Goal: Check status: Check status

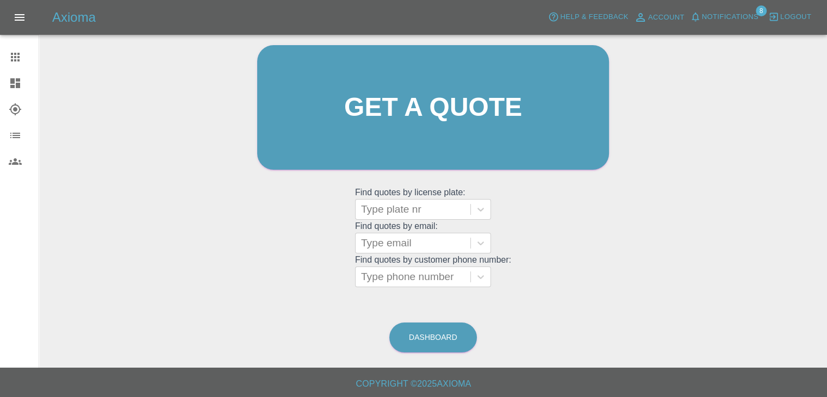
scroll to position [113, 0]
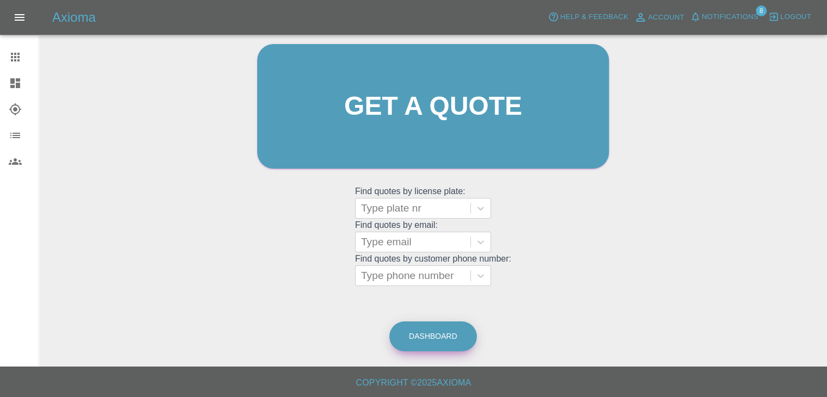
click at [445, 338] on link "Dashboard" at bounding box center [433, 336] width 88 height 30
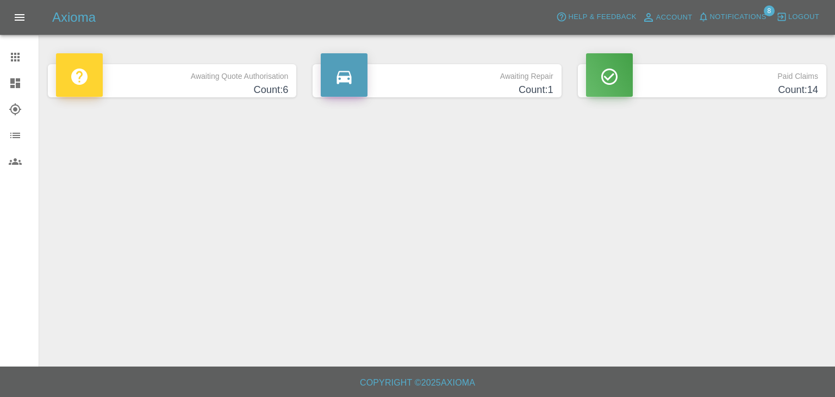
click at [511, 81] on p "Awaiting Repair" at bounding box center [437, 73] width 232 height 18
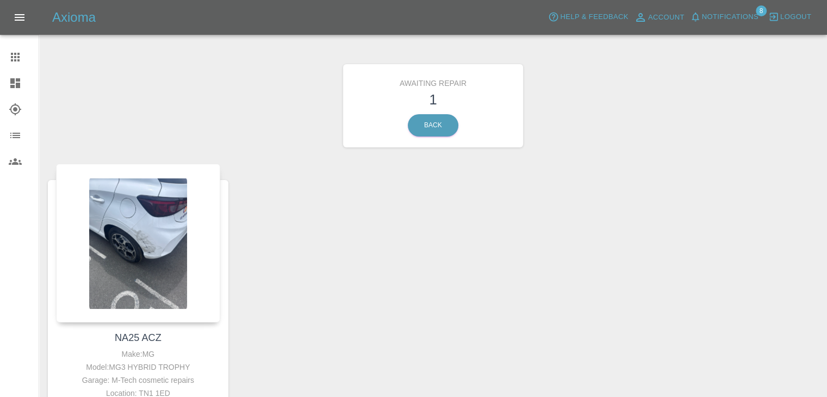
scroll to position [145, 0]
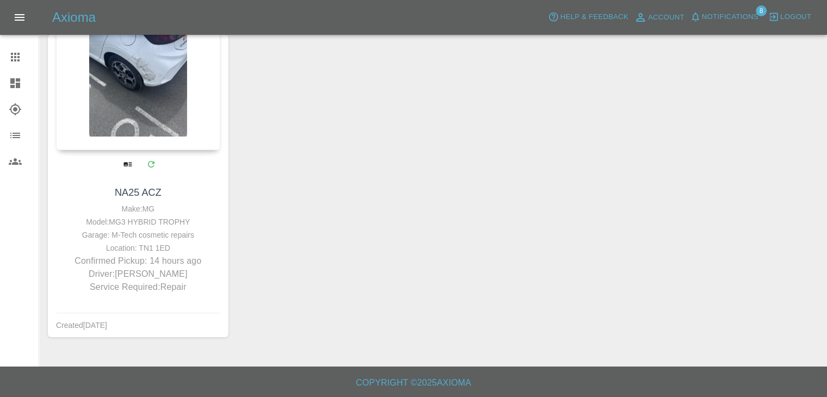
click at [183, 105] on div at bounding box center [138, 70] width 164 height 159
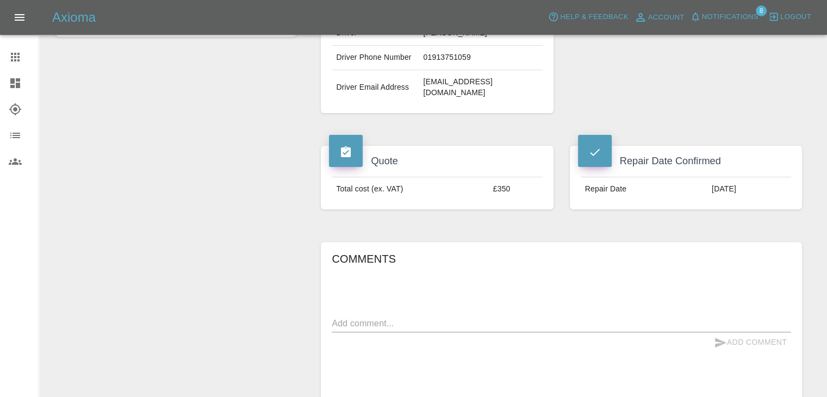
scroll to position [380, 0]
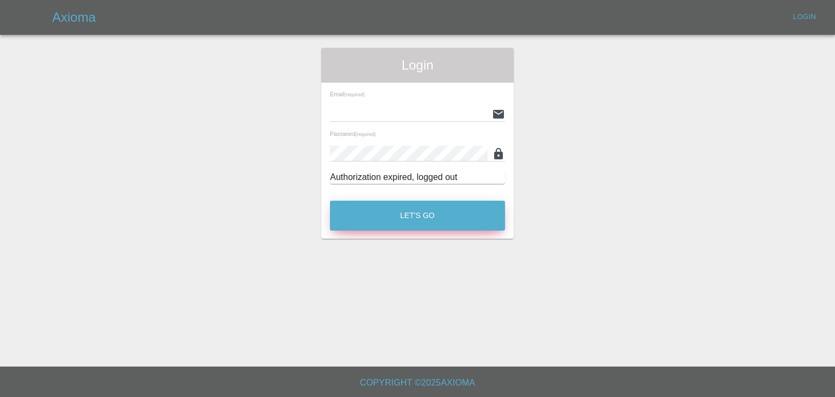
type input "[PERSON_NAME][EMAIL_ADDRESS][DOMAIN_NAME]"
click at [415, 214] on button "Let's Go" at bounding box center [417, 216] width 175 height 30
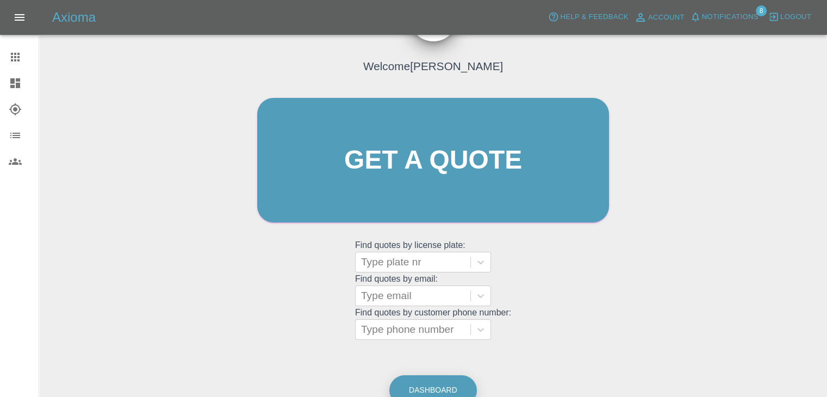
scroll to position [113, 0]
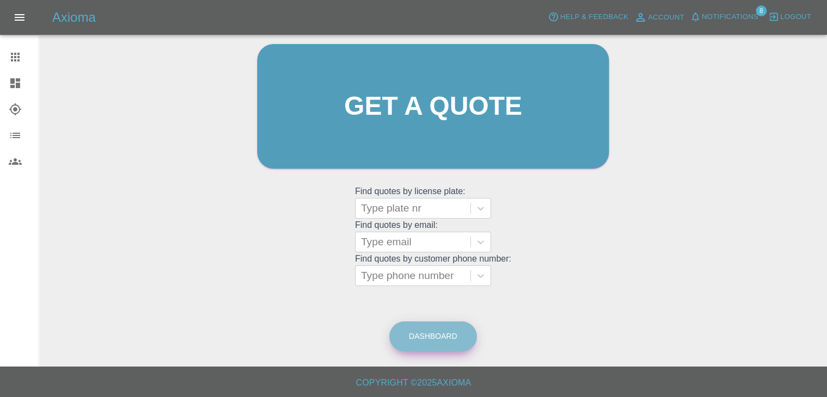
click at [426, 328] on link "Dashboard" at bounding box center [433, 336] width 88 height 30
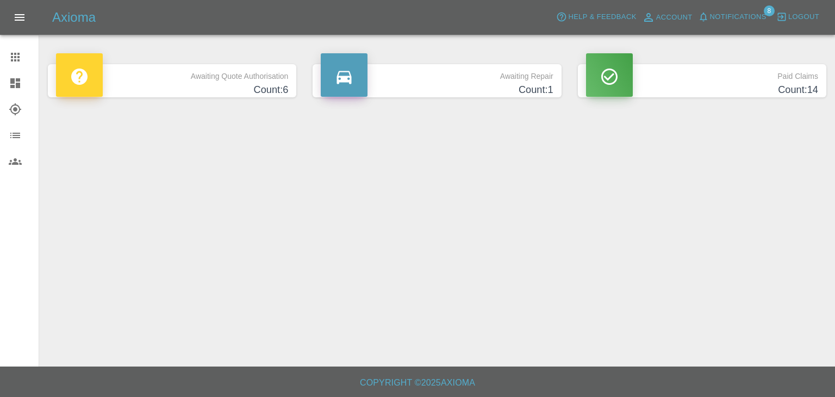
click at [263, 79] on p "Awaiting Quote Authorisation" at bounding box center [172, 73] width 232 height 18
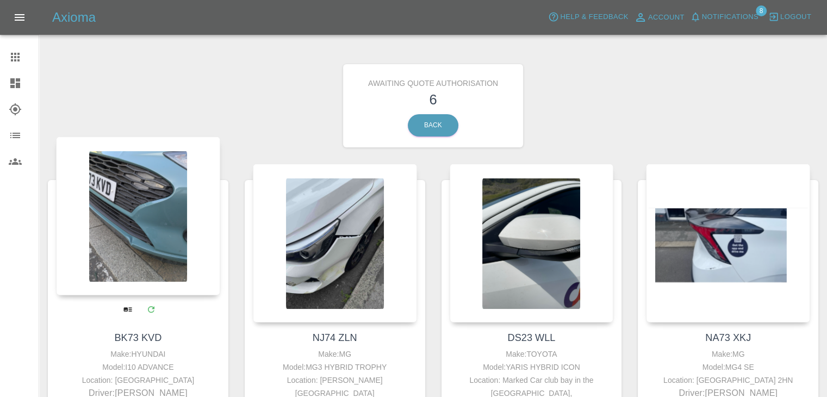
click at [128, 242] on div at bounding box center [138, 215] width 164 height 159
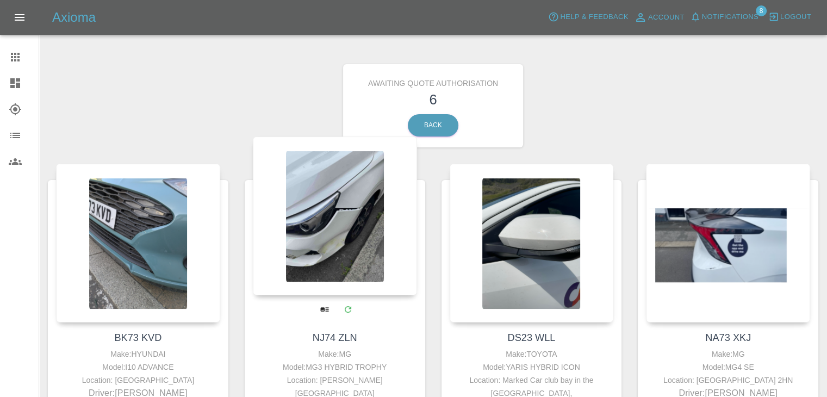
click at [383, 226] on div at bounding box center [335, 215] width 164 height 159
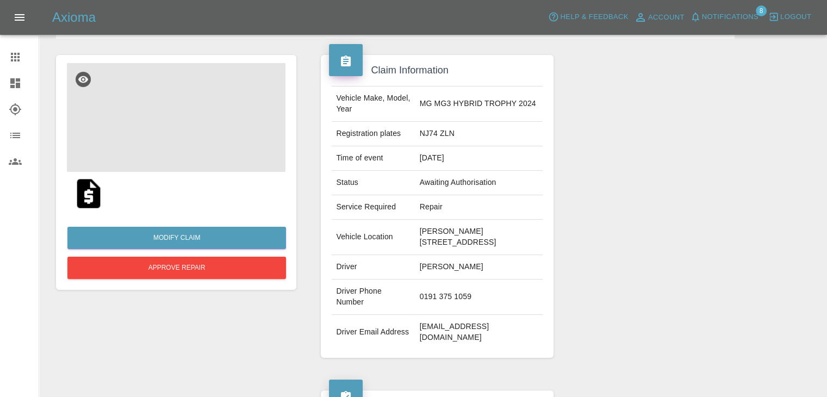
scroll to position [70, 0]
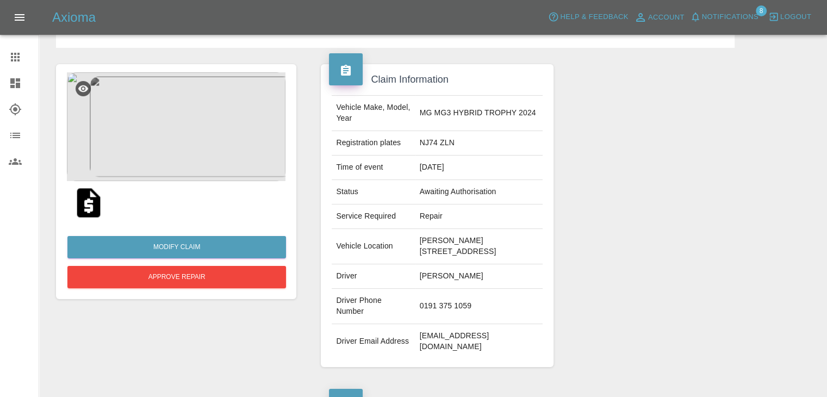
click at [95, 205] on img at bounding box center [88, 202] width 35 height 35
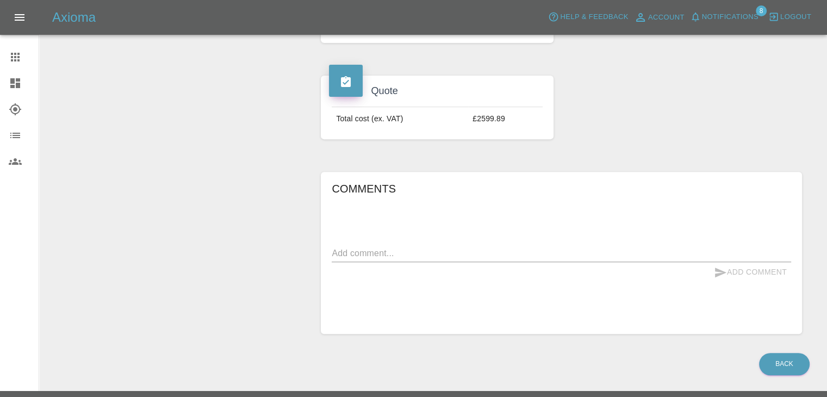
scroll to position [396, 0]
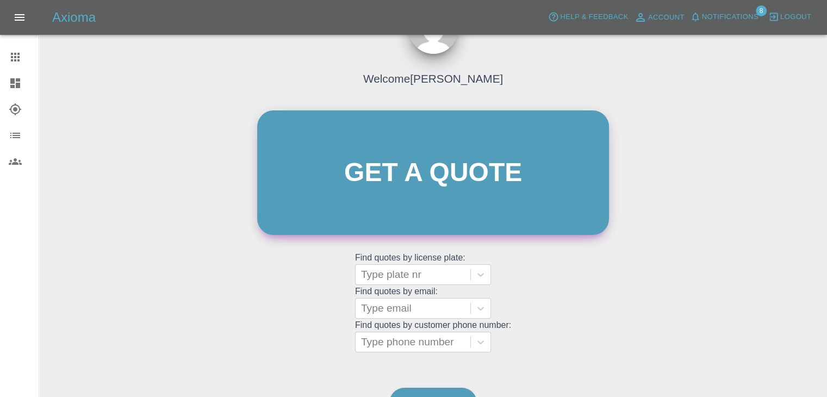
scroll to position [109, 0]
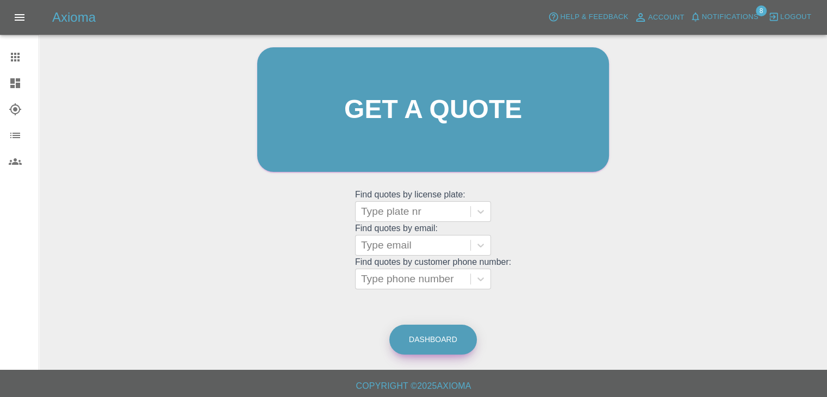
click at [444, 338] on link "Dashboard" at bounding box center [433, 339] width 88 height 30
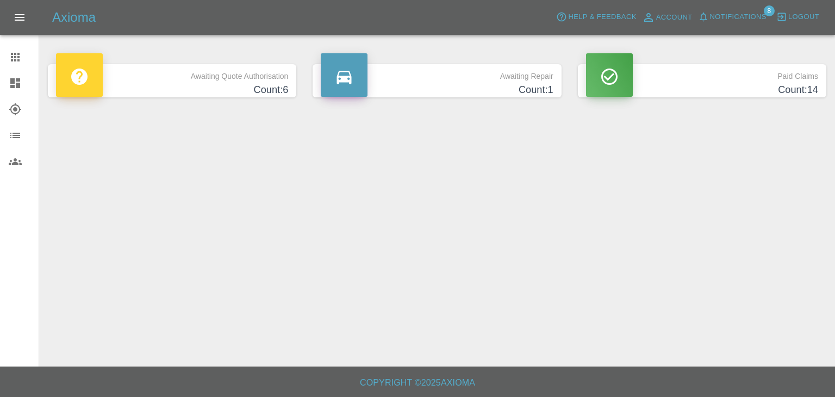
click at [297, 78] on div "Awaiting Quote Authorisation Count: 6" at bounding box center [172, 81] width 265 height 66
click at [273, 77] on p "Awaiting Quote Authorisation" at bounding box center [172, 73] width 232 height 18
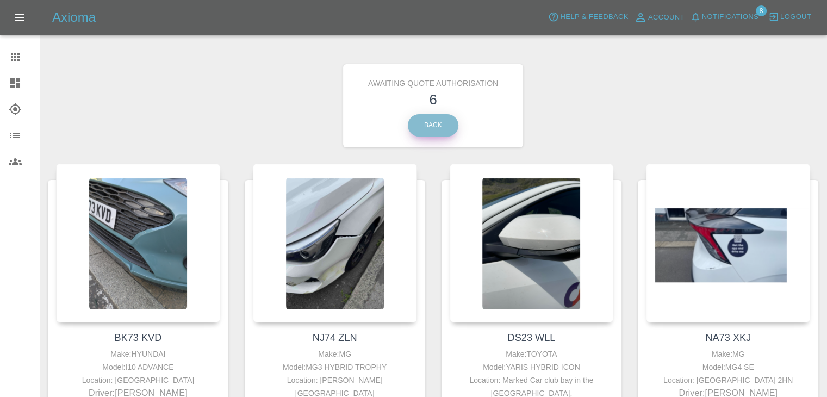
click at [450, 128] on link "Back" at bounding box center [433, 125] width 51 height 22
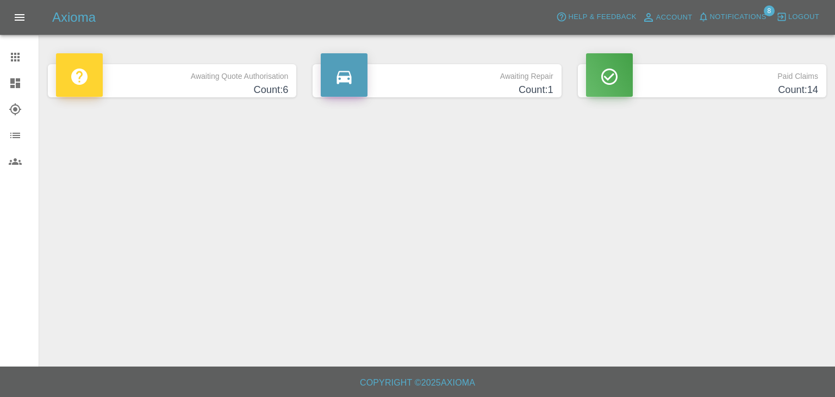
click at [387, 72] on p "Awaiting Repair" at bounding box center [437, 73] width 232 height 18
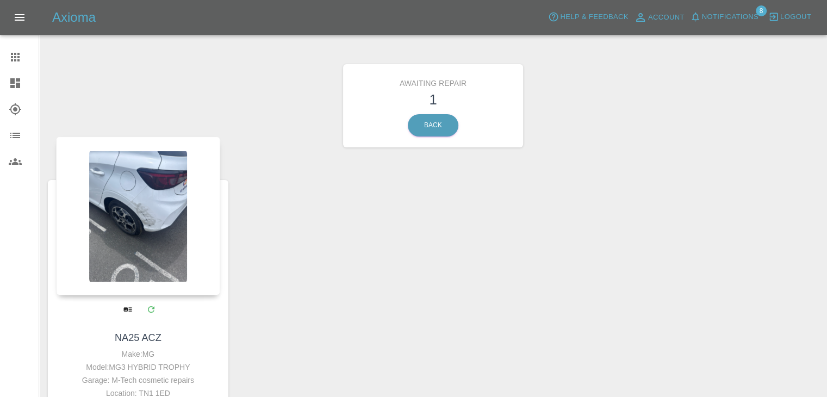
click at [160, 232] on div at bounding box center [138, 215] width 164 height 159
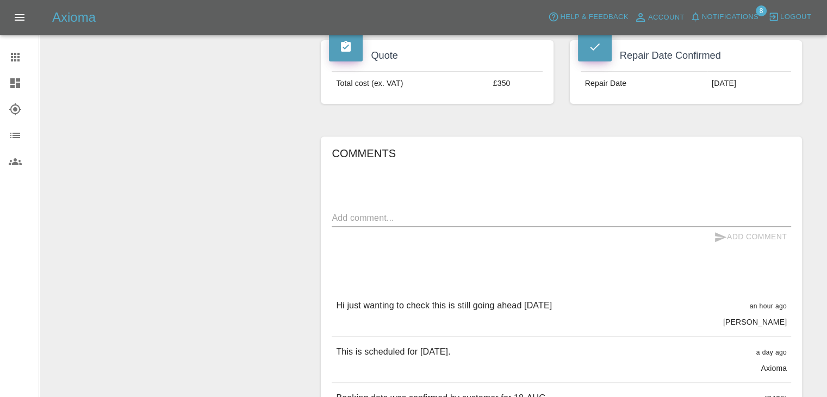
scroll to position [435, 0]
